Goal: Task Accomplishment & Management: Manage account settings

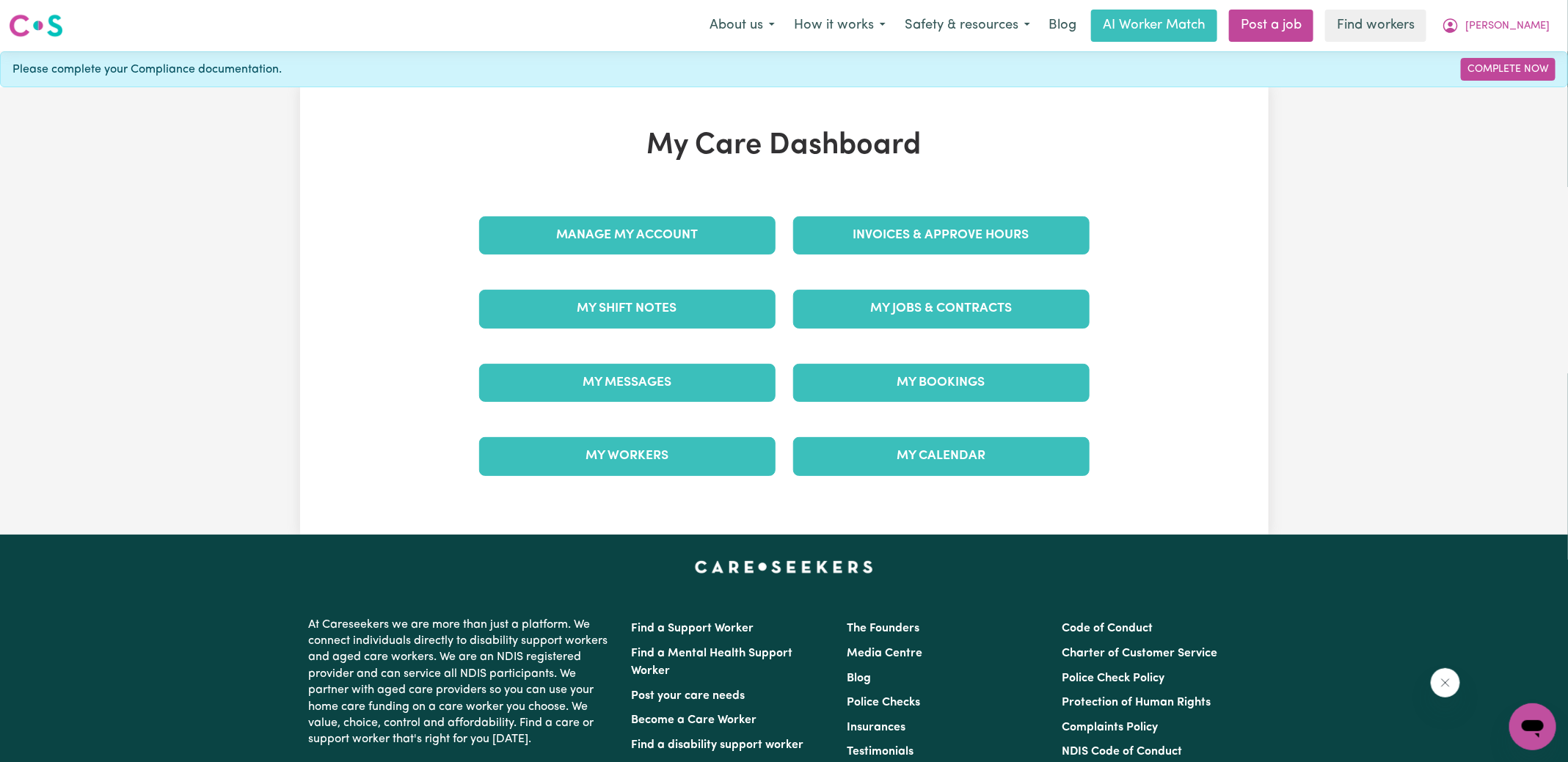
click at [841, 255] on div "Invoices & Approve Hours" at bounding box center [941, 234] width 314 height 73
click at [841, 240] on link "Invoices & Approve Hours" at bounding box center [941, 234] width 296 height 38
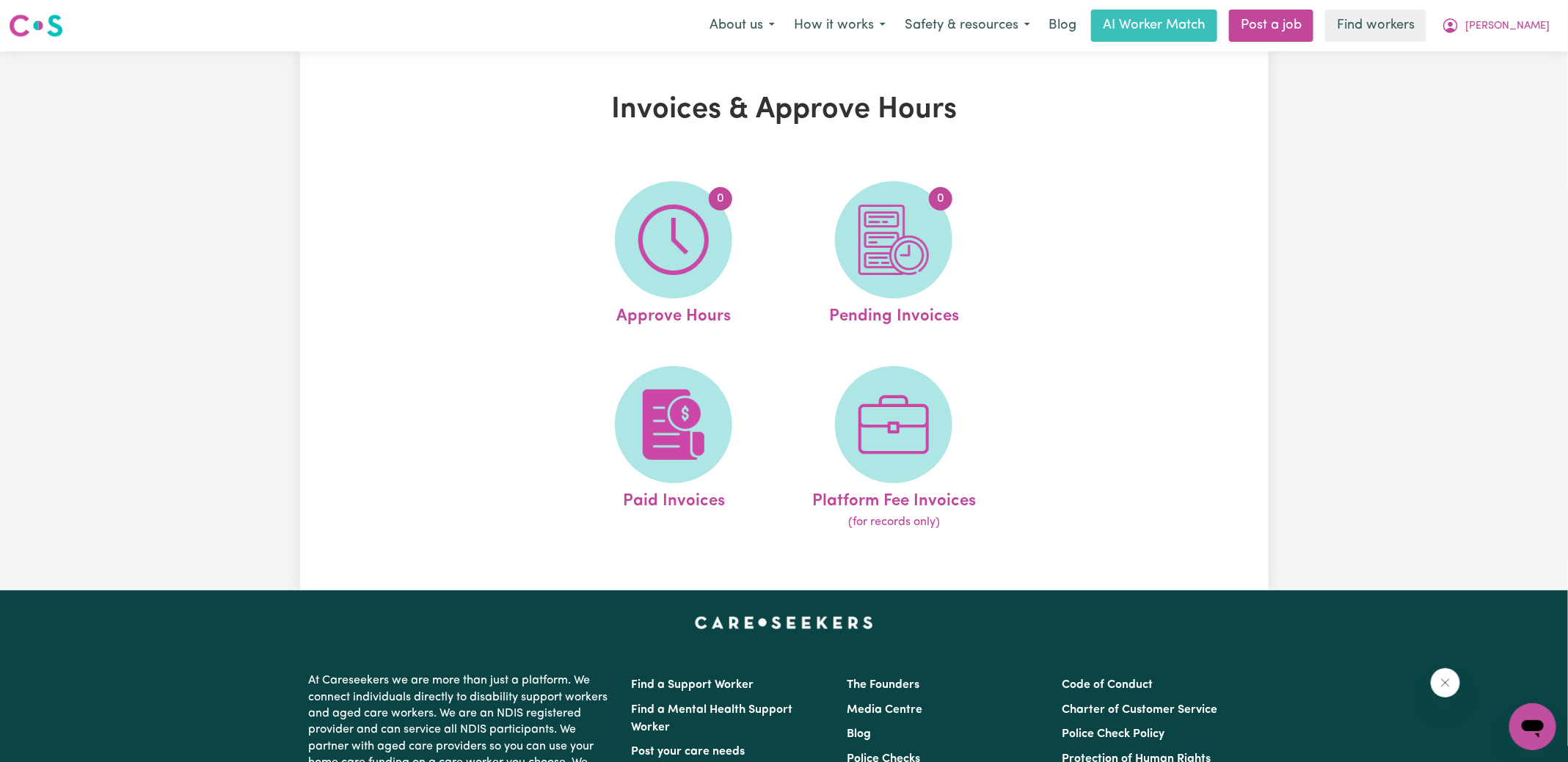
click at [703, 246] on img at bounding box center [674, 239] width 70 height 70
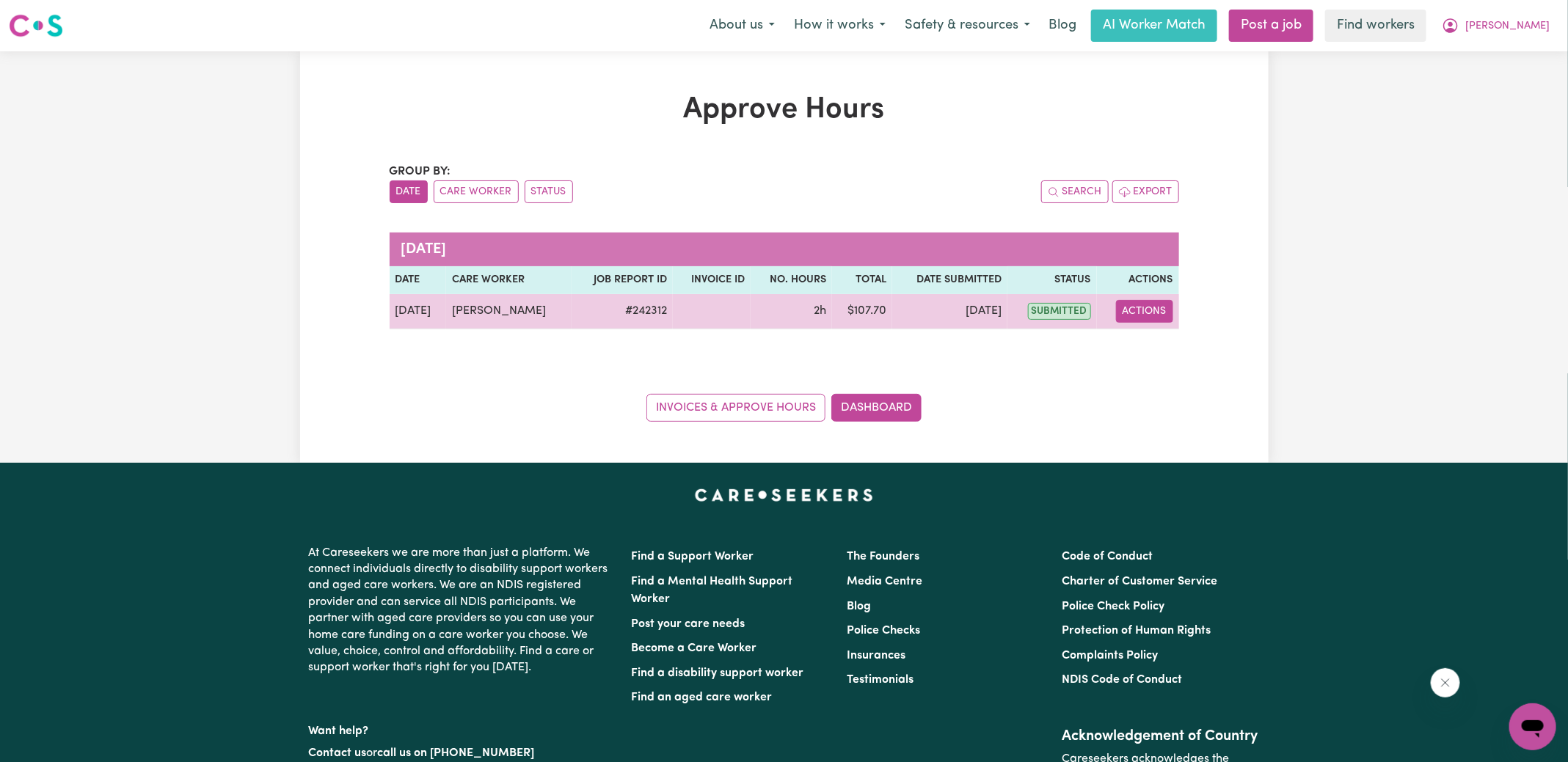
click at [1142, 301] on button "Actions" at bounding box center [1145, 311] width 58 height 22
click at [1161, 340] on link "View Job Report" at bounding box center [1181, 345] width 125 height 29
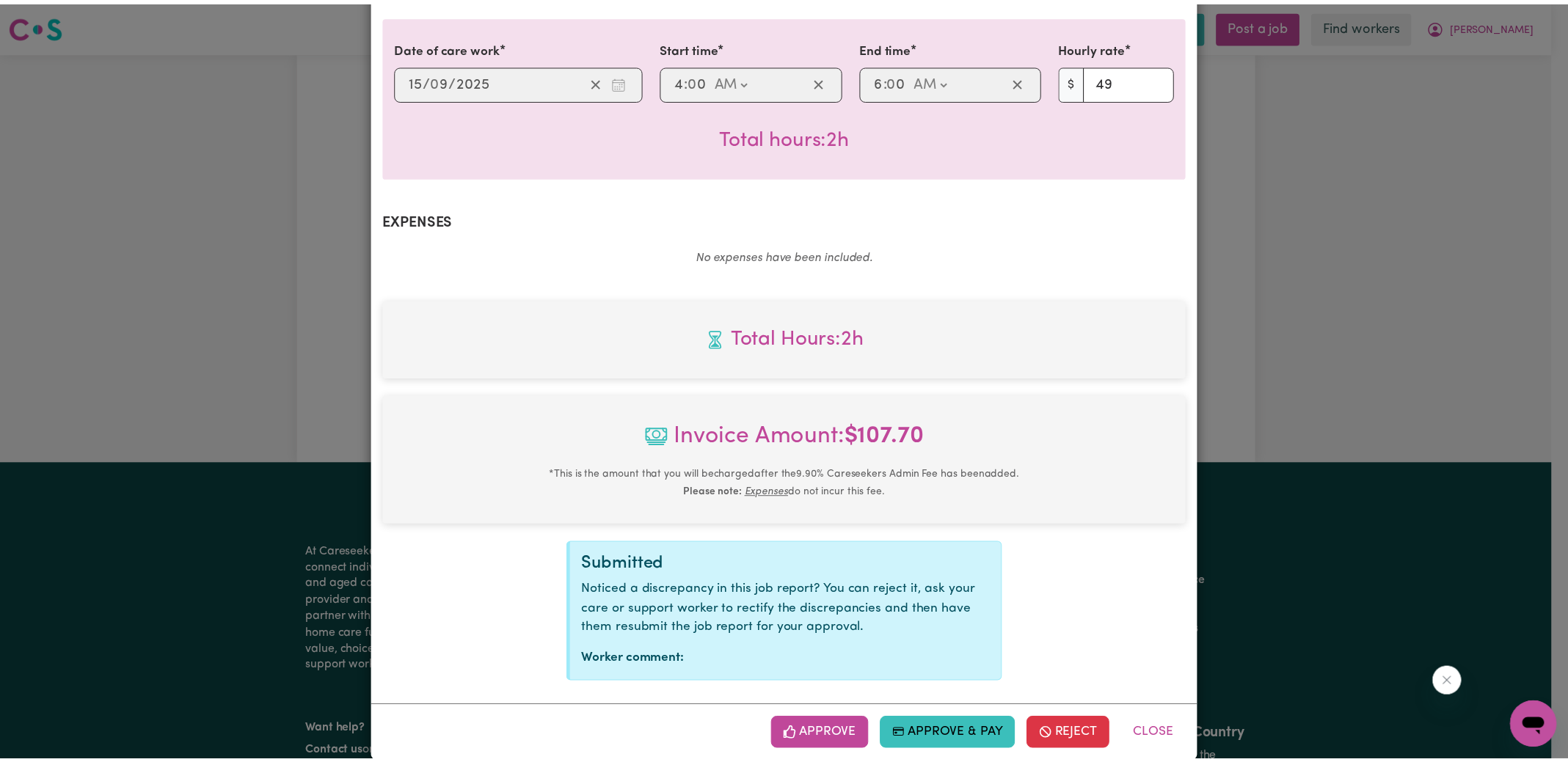
scroll to position [386, 0]
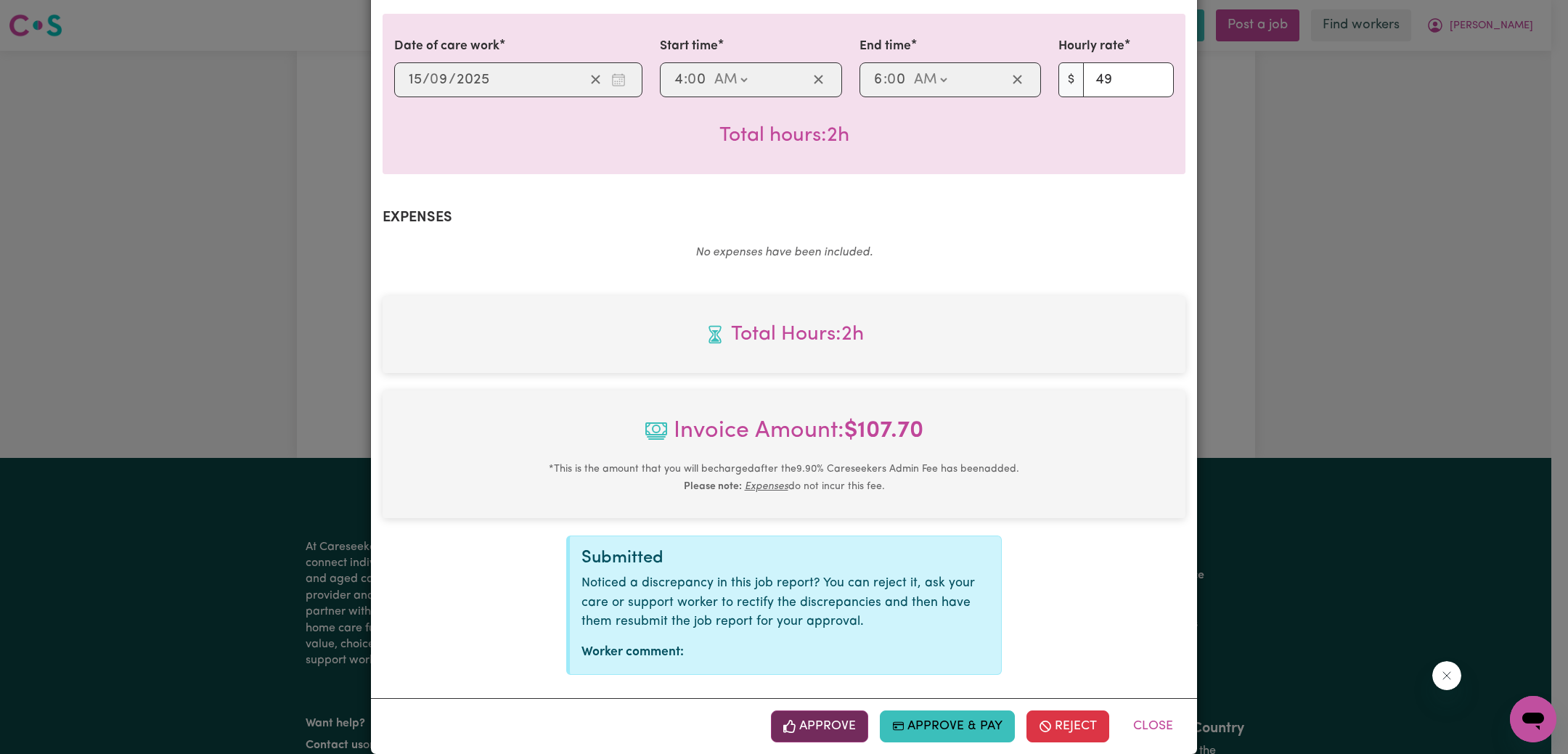
click at [840, 711] on button "Approve" at bounding box center [819, 726] width 98 height 32
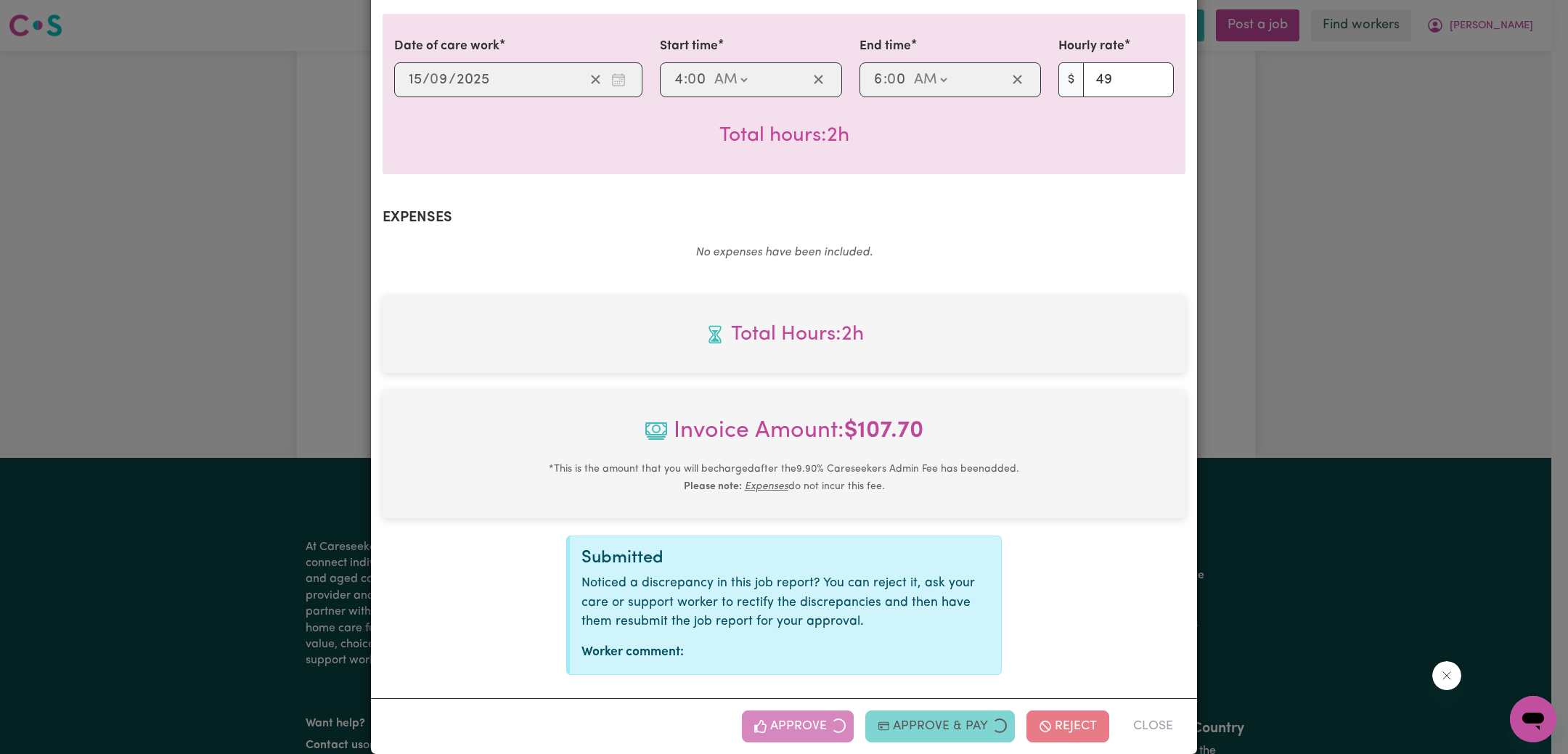
click at [1222, 390] on div "Job Report # 242312 - [PERSON_NAME] Summary Job report # 242312 Client name: [P…" at bounding box center [784, 377] width 1568 height 754
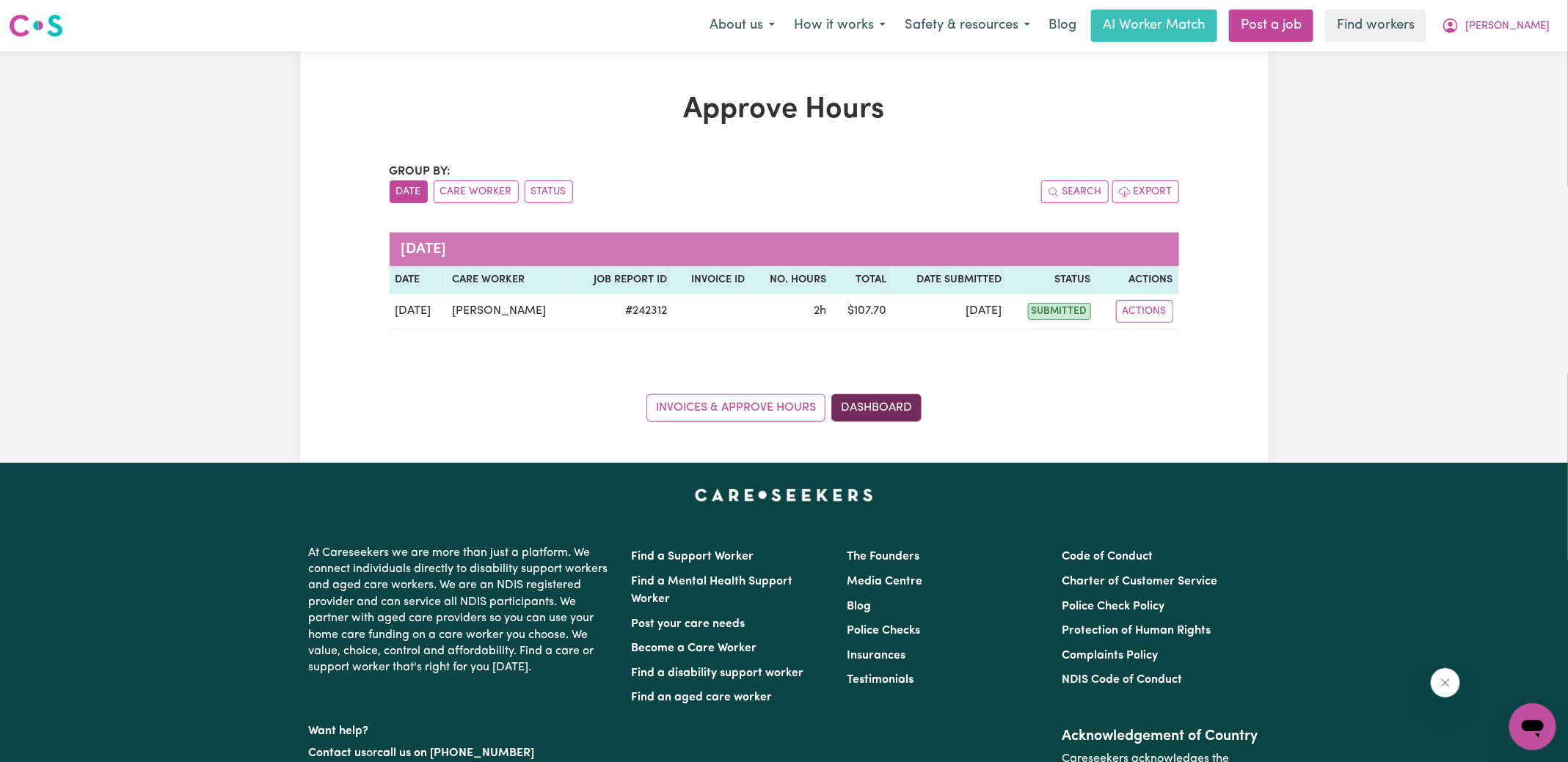
click at [881, 406] on link "Dashboard" at bounding box center [877, 407] width 90 height 28
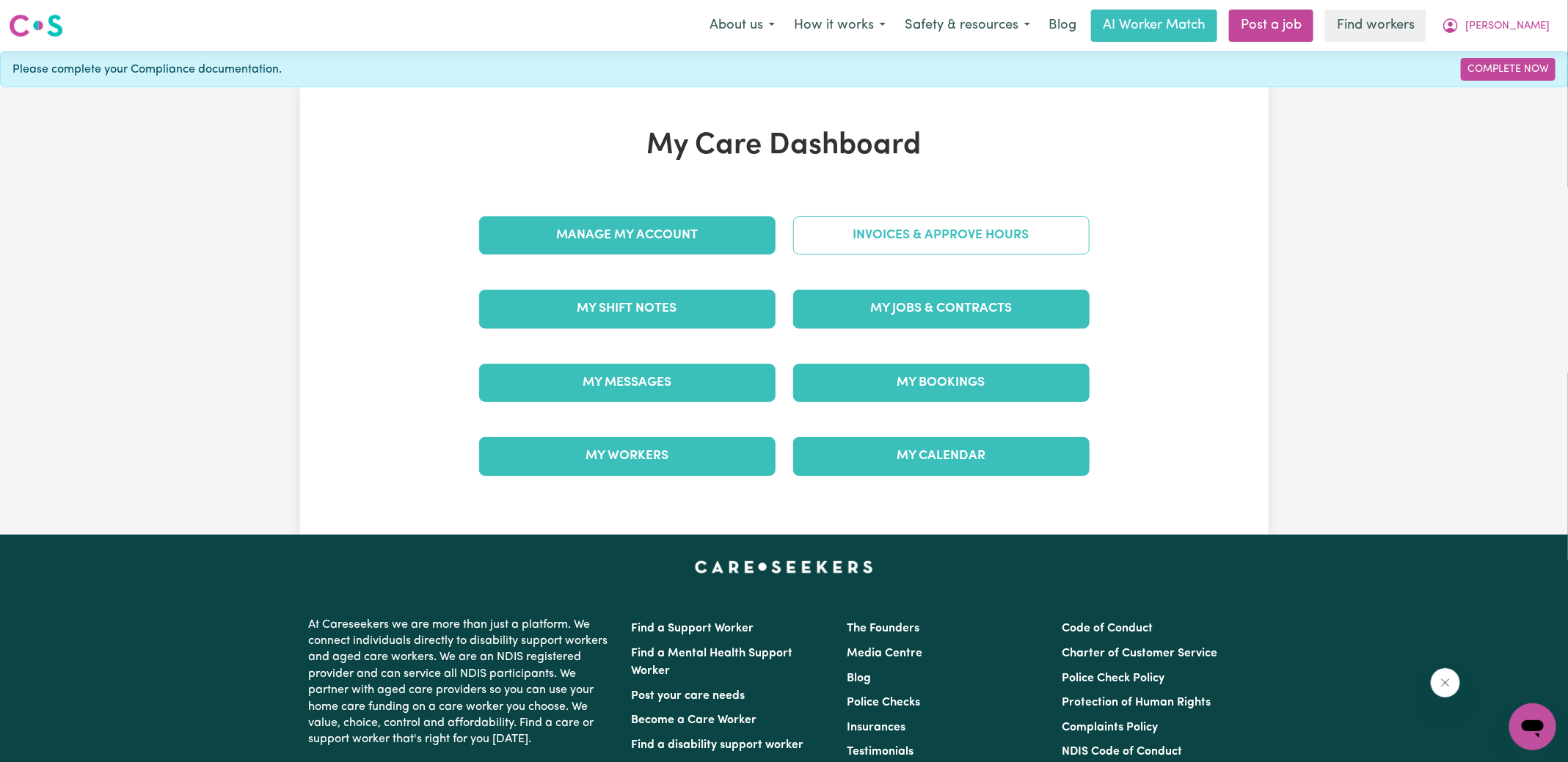
click at [882, 236] on link "Invoices & Approve Hours" at bounding box center [941, 234] width 296 height 38
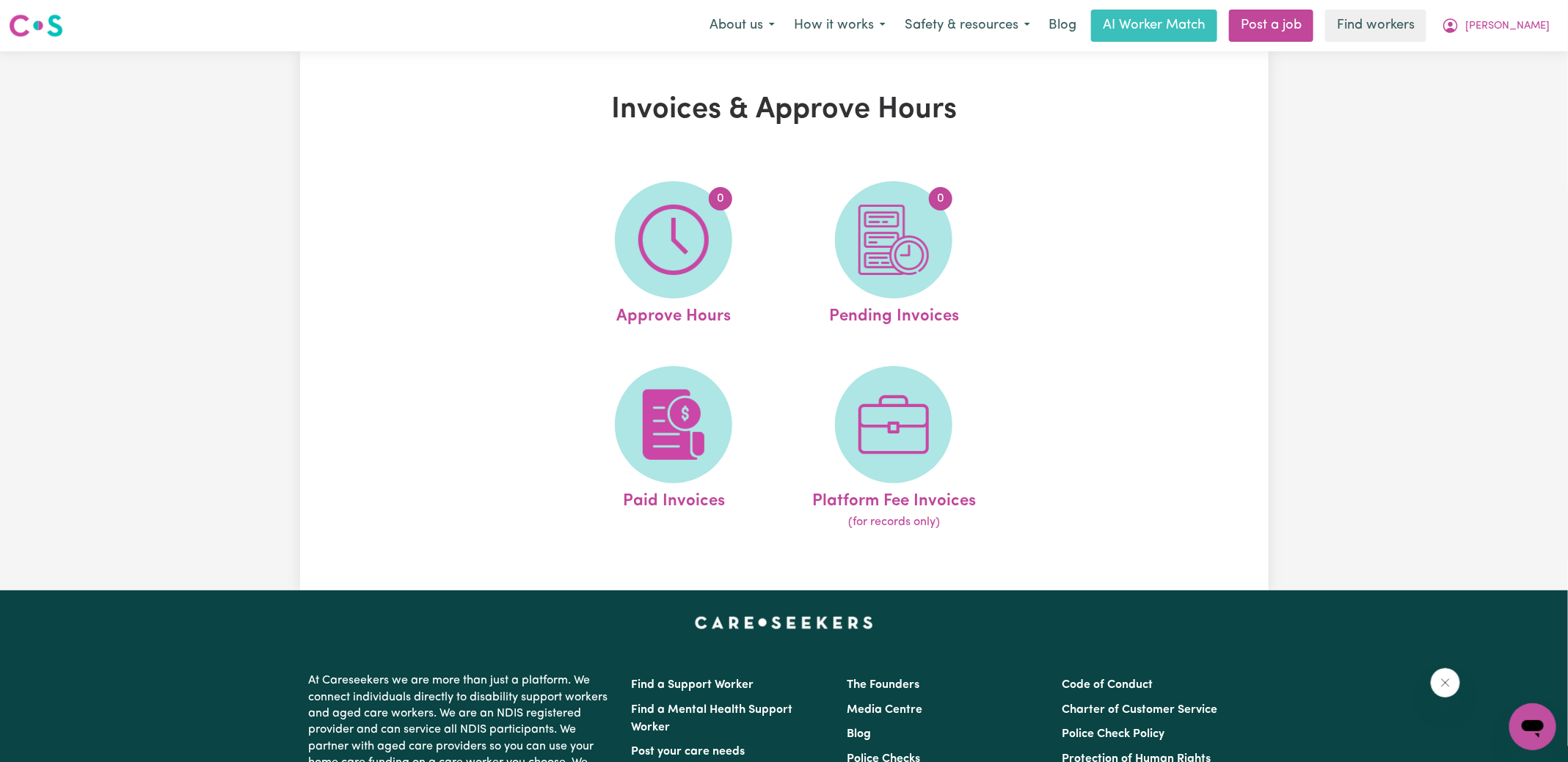
click at [905, 251] on img at bounding box center [893, 239] width 70 height 70
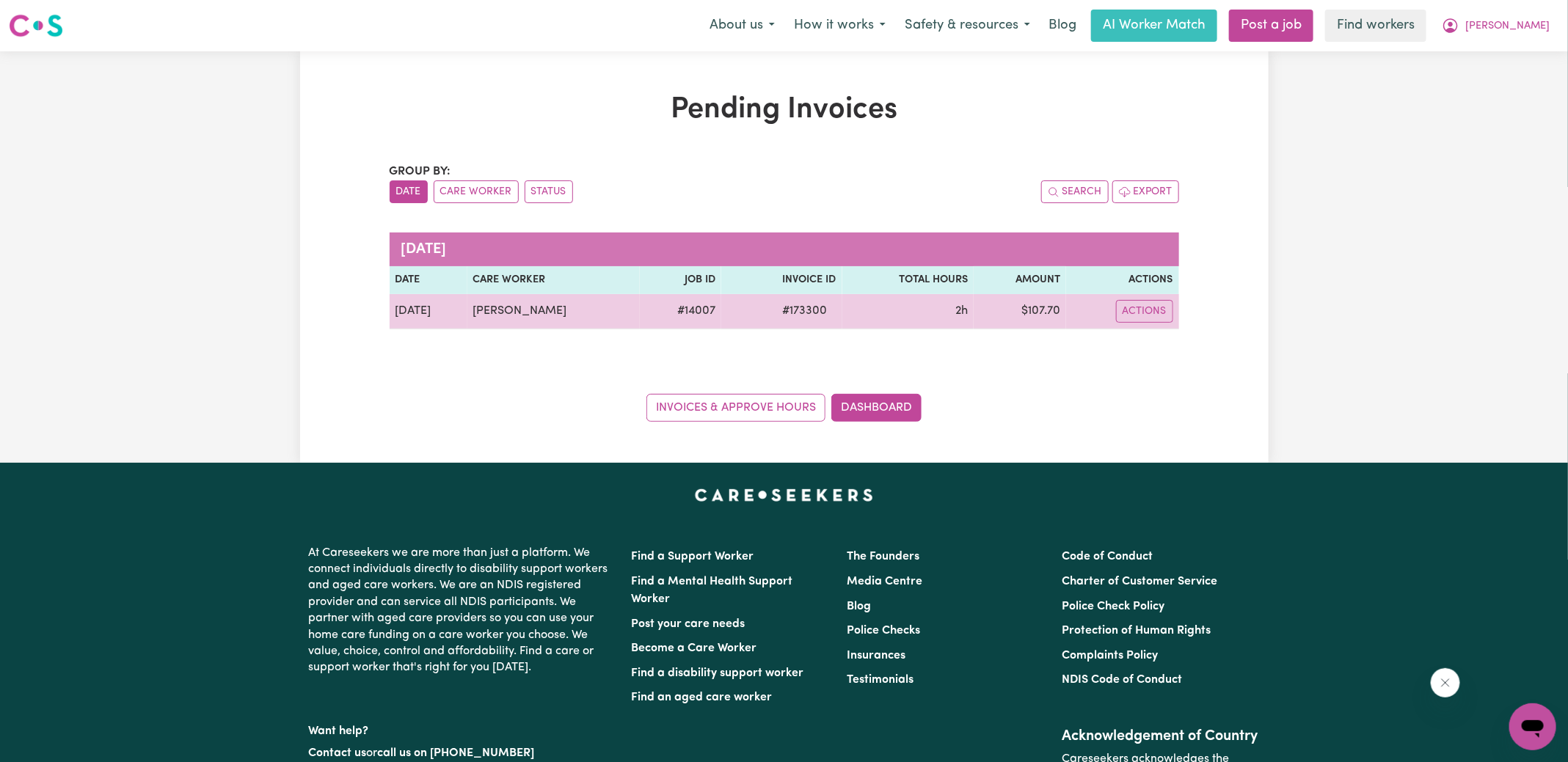
click at [808, 306] on span "# 173300" at bounding box center [806, 311] width 63 height 18
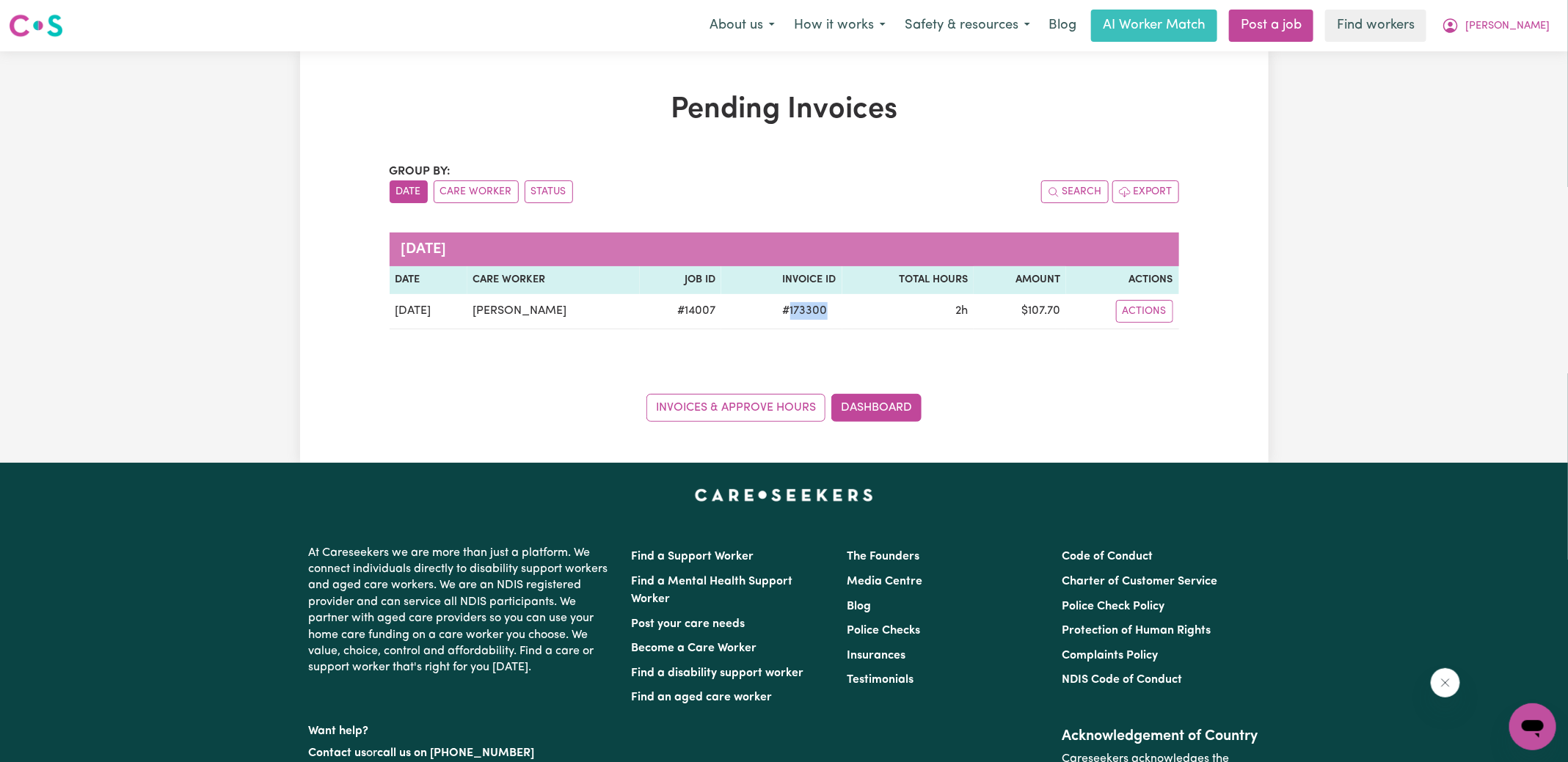
copy span "173300"
click at [1459, 25] on icon "My Account" at bounding box center [1451, 25] width 15 height 15
click at [1478, 82] on link "Logout" at bounding box center [1501, 84] width 116 height 28
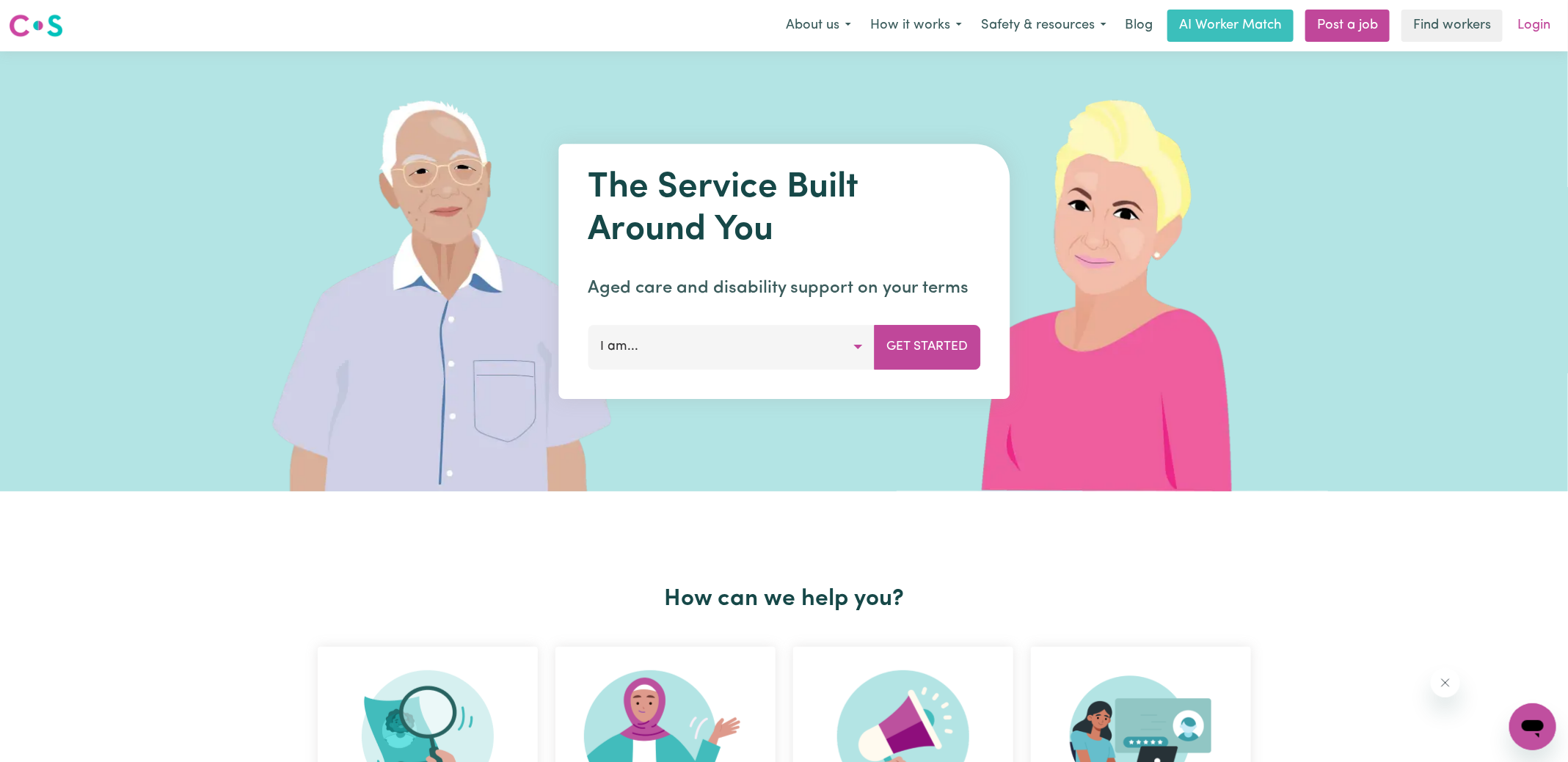
click at [1522, 25] on link "Login" at bounding box center [1535, 25] width 51 height 32
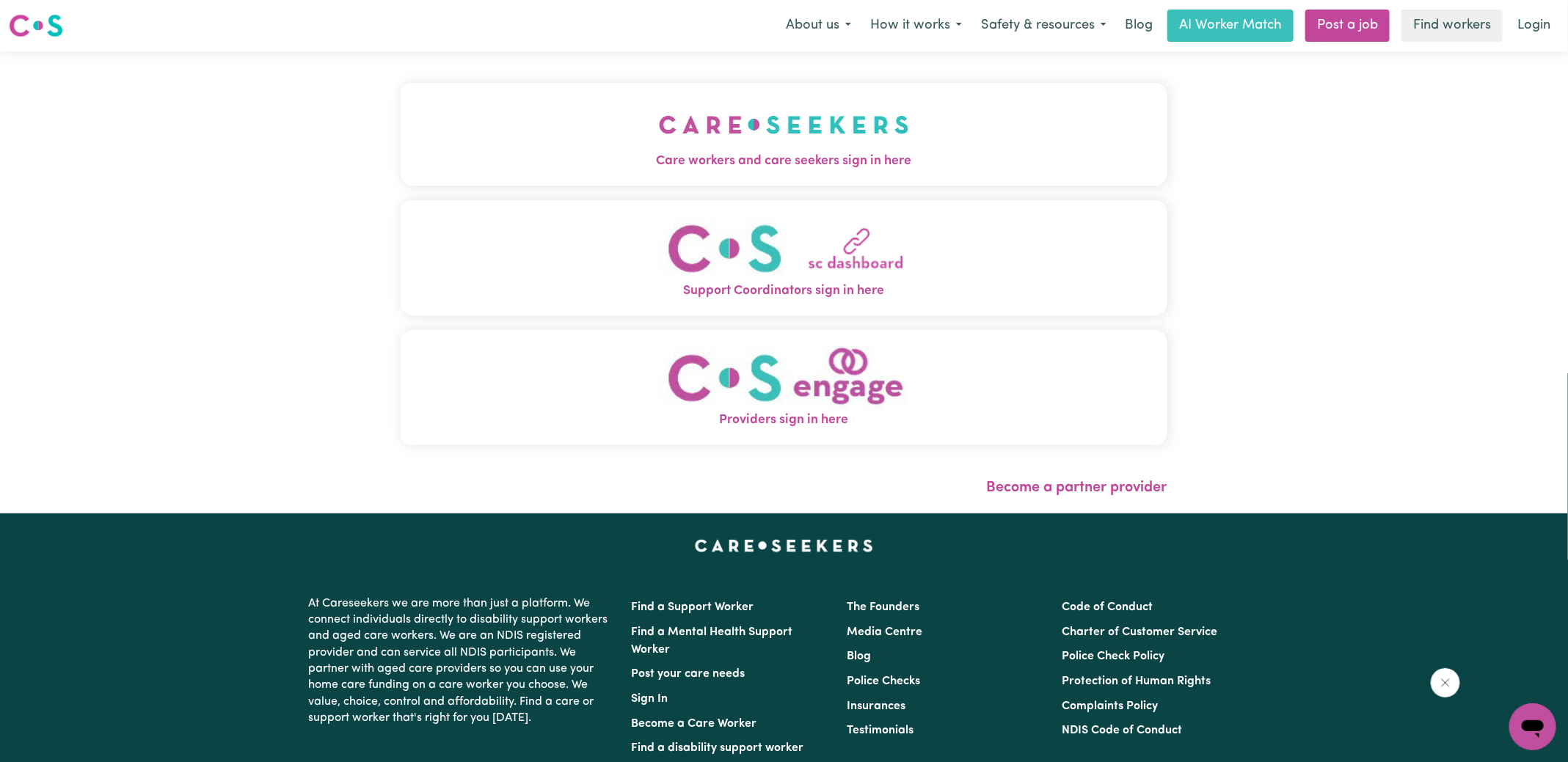
click at [720, 117] on img "Care workers and care seekers sign in here" at bounding box center [784, 125] width 250 height 55
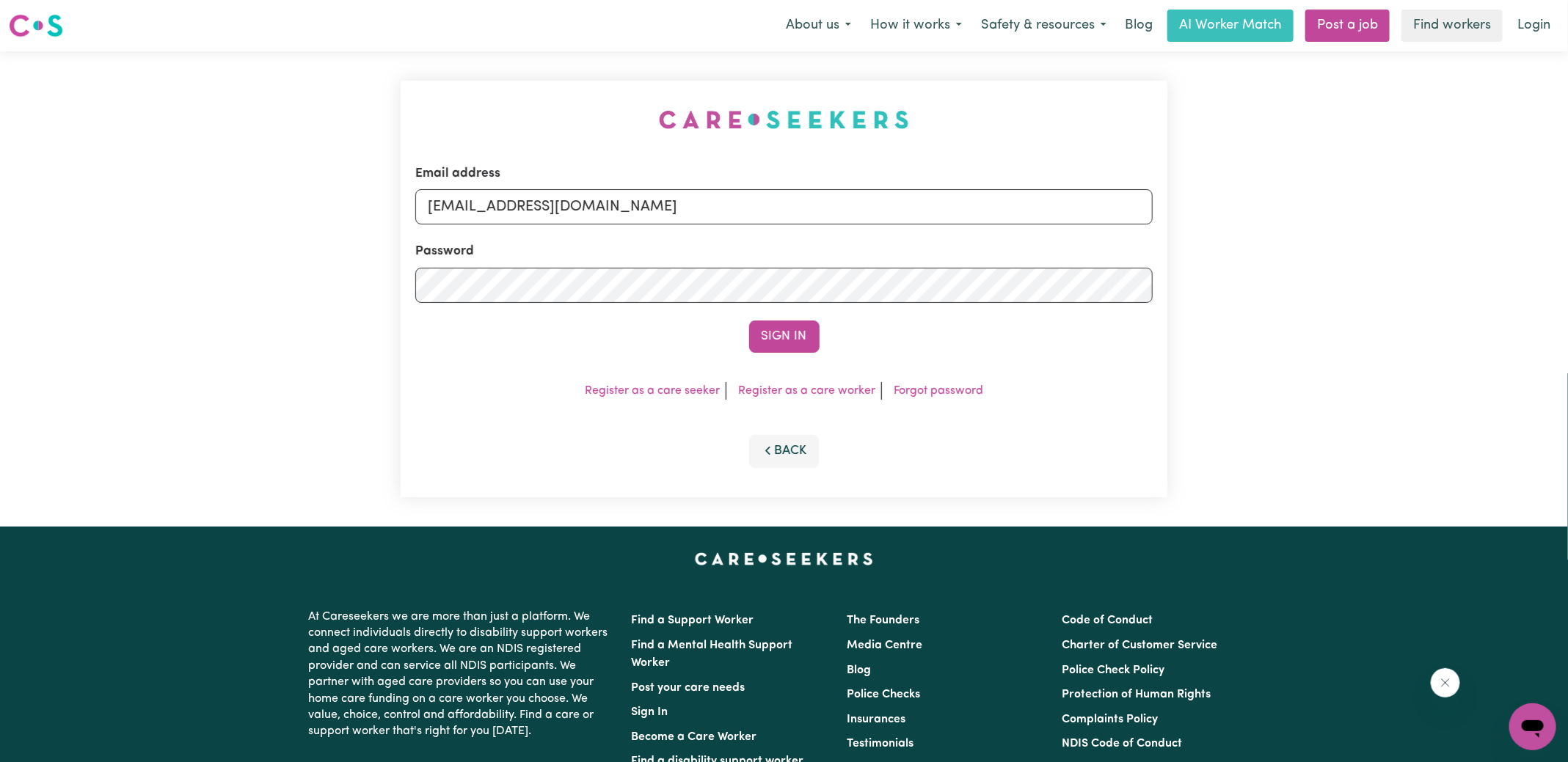
click at [302, 111] on div "Email address [EMAIL_ADDRESS][DOMAIN_NAME] Password Sign In Register as a care …" at bounding box center [784, 289] width 1568 height 475
drag, startPoint x: 506, startPoint y: 207, endPoint x: 1114, endPoint y: 319, distance: 618.2
click at [1114, 319] on form "Email address [EMAIL_ADDRESS][DOMAIN_NAME] Password Sign In" at bounding box center [784, 258] width 737 height 189
type input "[EMAIL_ADDRESS][DOMAIN_NAME]"
click at [749, 320] on button "Sign In" at bounding box center [784, 336] width 70 height 32
